Goal: Transaction & Acquisition: Book appointment/travel/reservation

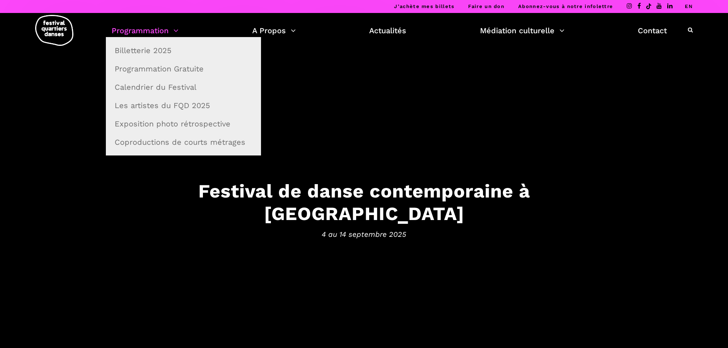
click at [143, 25] on link "Programmation" at bounding box center [145, 30] width 67 height 13
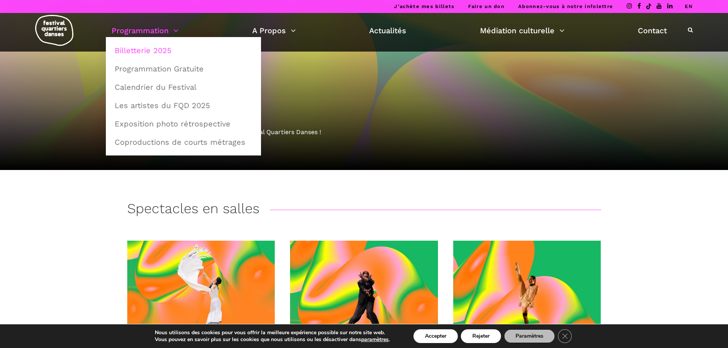
click at [152, 51] on link "Billetterie 2025" at bounding box center [183, 51] width 147 height 18
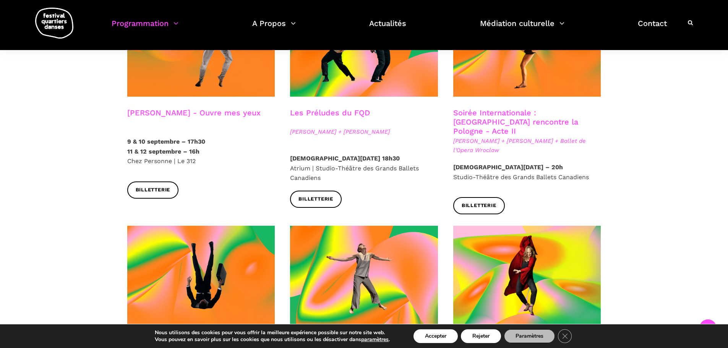
scroll to position [650, 0]
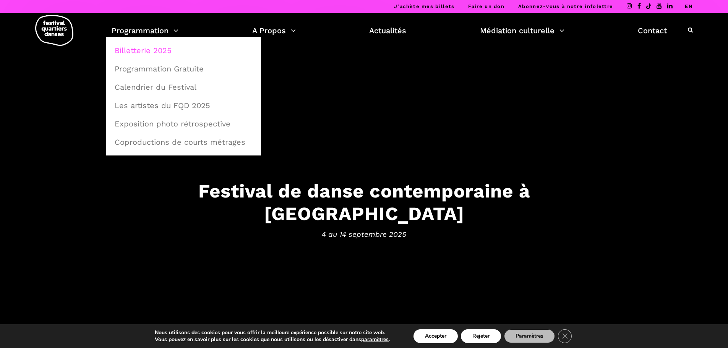
click at [157, 51] on link "Billetterie 2025" at bounding box center [183, 51] width 147 height 18
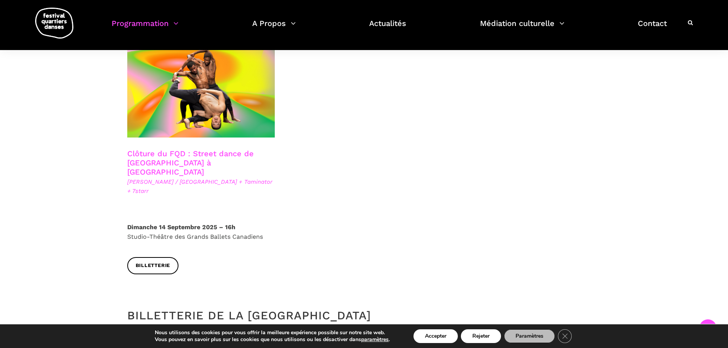
scroll to position [1438, 0]
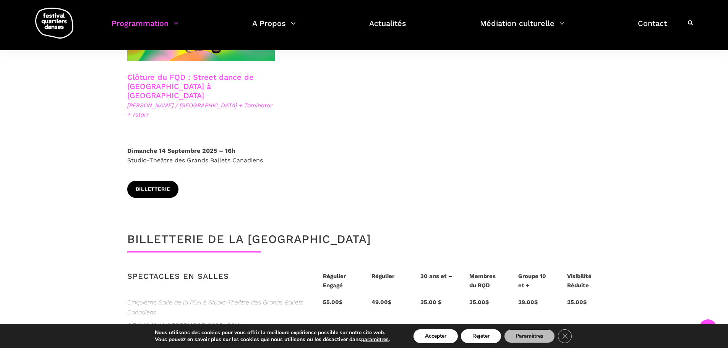
click at [169, 185] on span "Billetterie" at bounding box center [153, 189] width 35 height 8
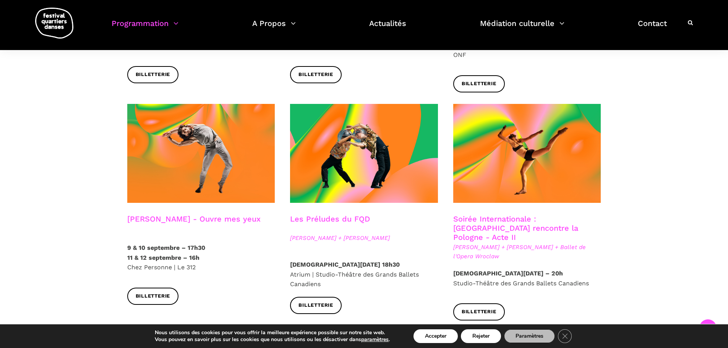
scroll to position [635, 0]
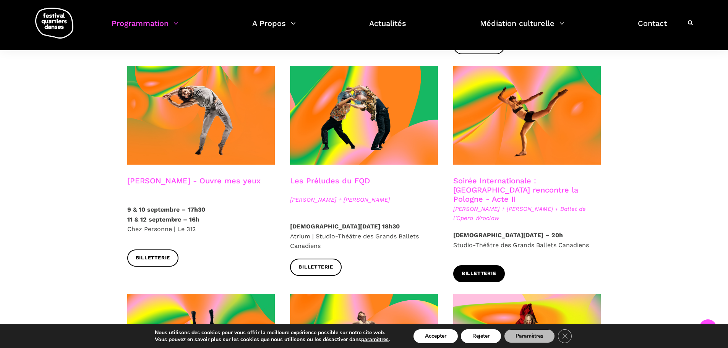
click at [469, 270] on span "Billetterie" at bounding box center [479, 274] width 35 height 8
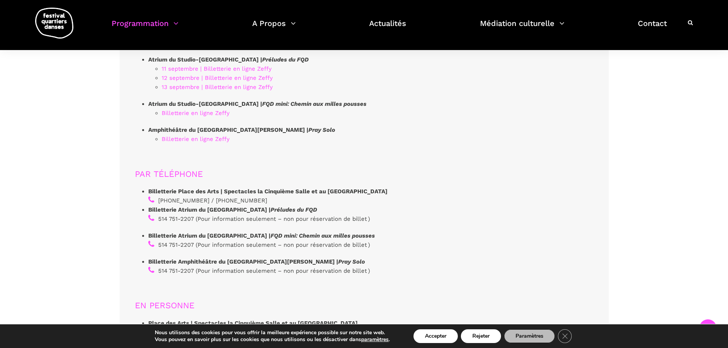
scroll to position [2178, 0]
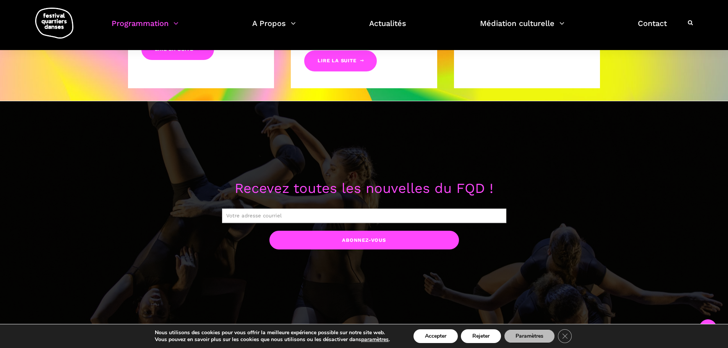
scroll to position [611, 0]
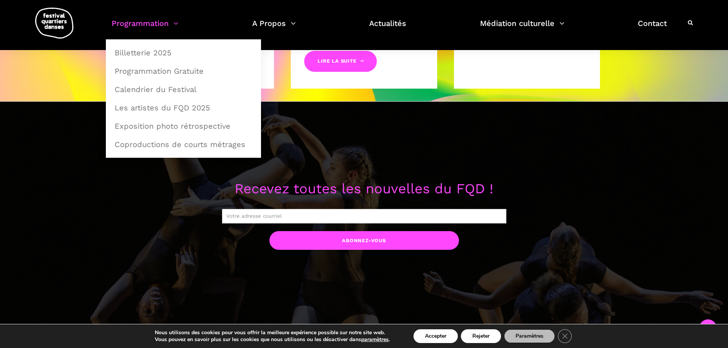
click at [153, 26] on link "Programmation" at bounding box center [145, 28] width 67 height 23
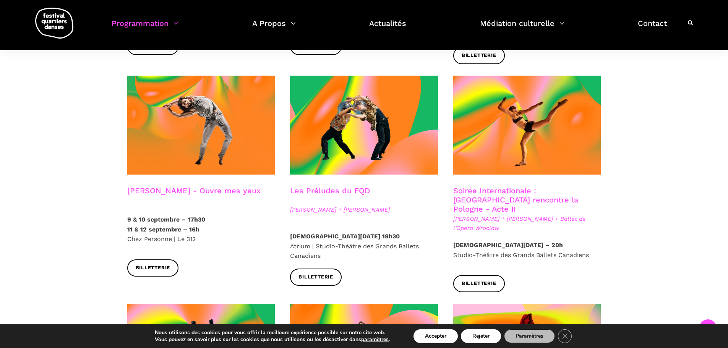
scroll to position [611, 0]
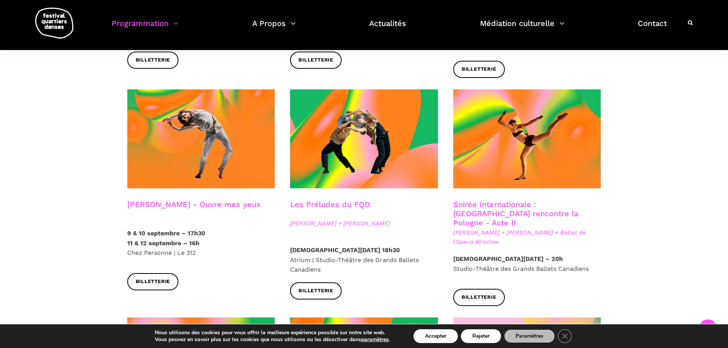
click at [667, 186] on div "Spectacles en salles Soirée d'ouverture du FQD Grands Ballets Canadiens + [PERS…" at bounding box center [364, 312] width 728 height 1446
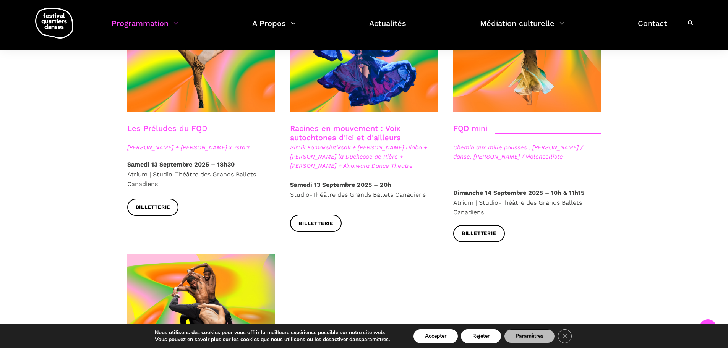
scroll to position [1032, 0]
